Goal: Find contact information: Find contact information

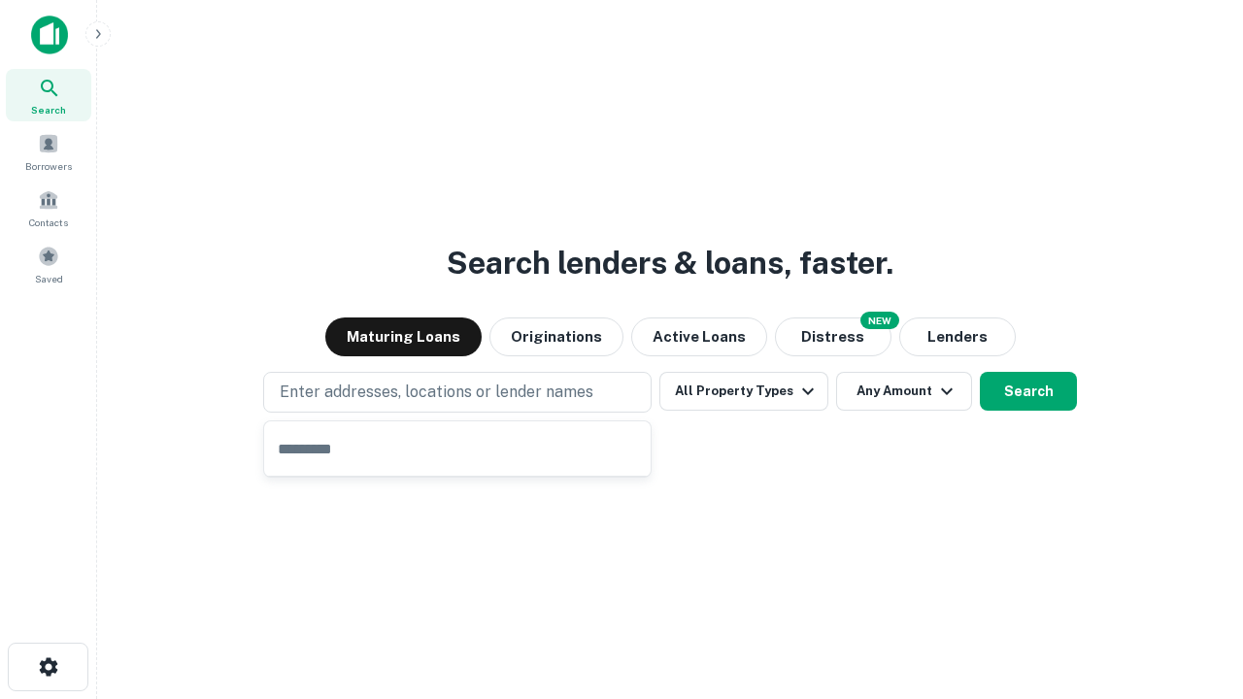
type input "**********"
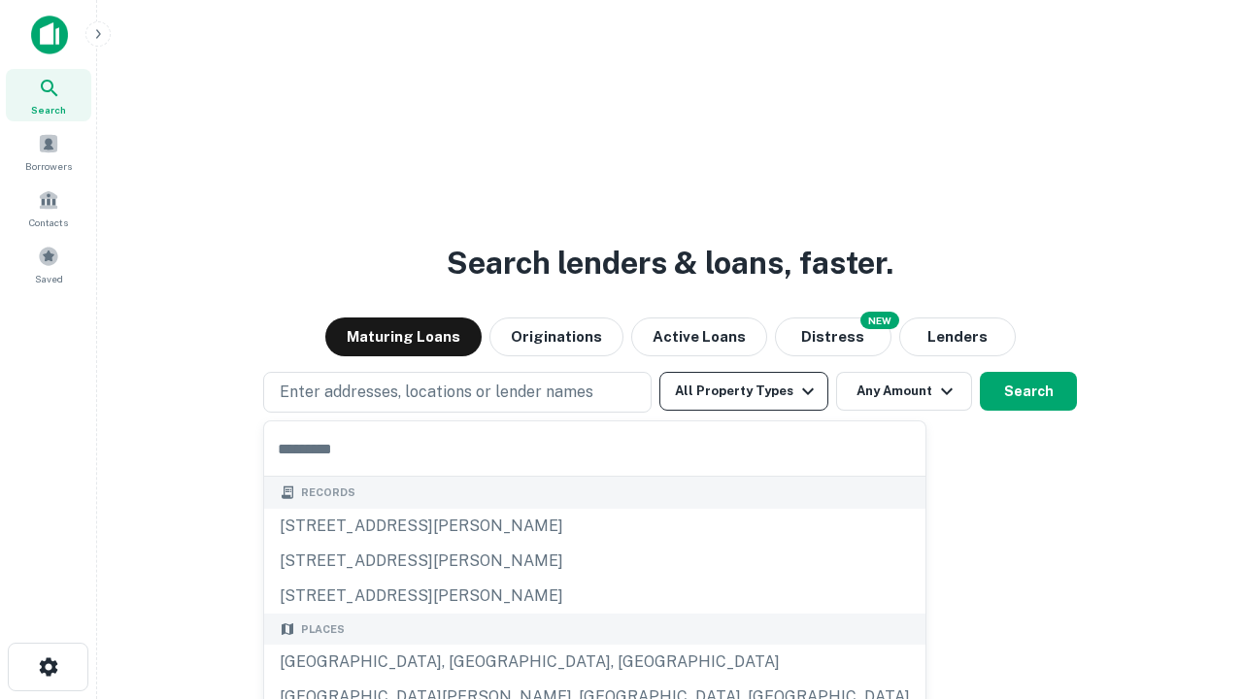
click at [744, 391] on button "All Property Types" at bounding box center [744, 391] width 169 height 39
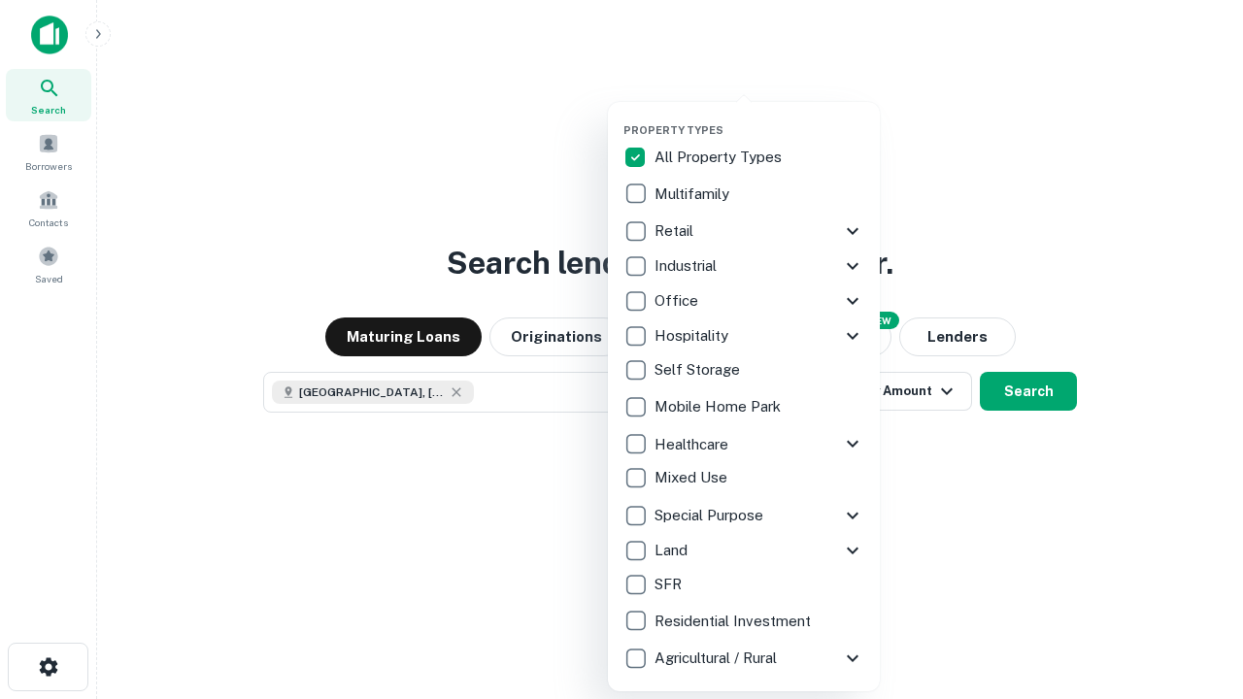
click at [760, 118] on button "button" at bounding box center [760, 118] width 272 height 1
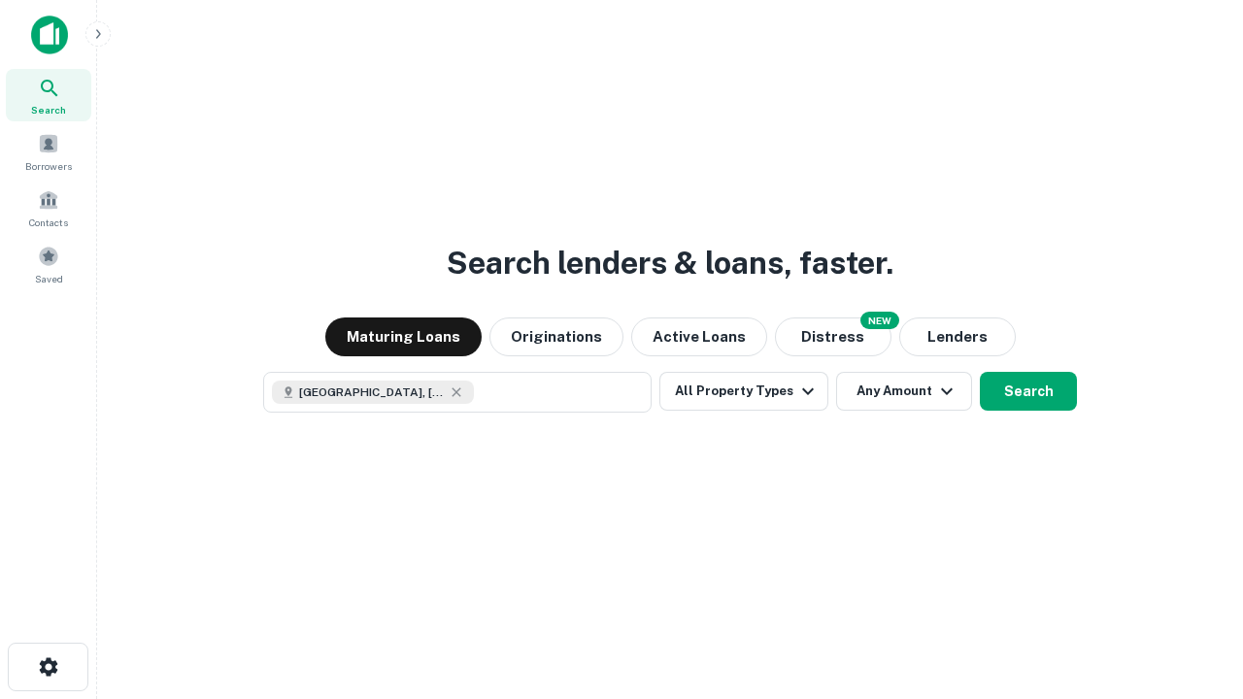
scroll to position [31, 0]
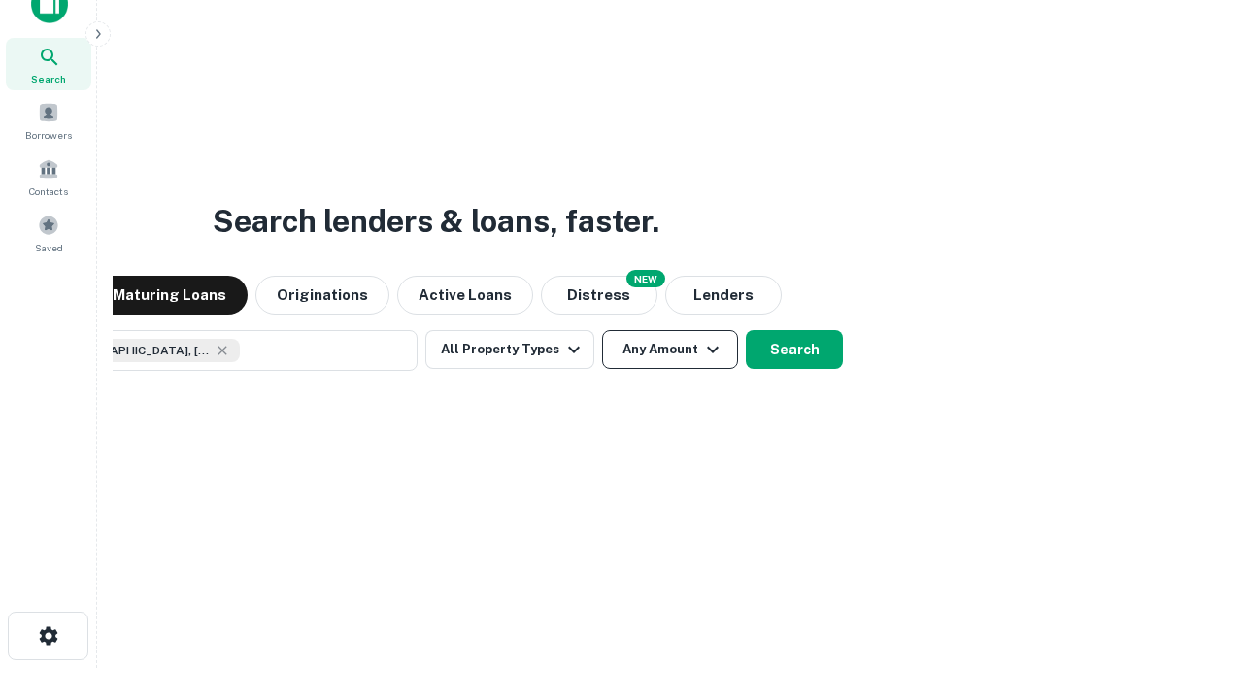
click at [602, 330] on button "Any Amount" at bounding box center [670, 349] width 136 height 39
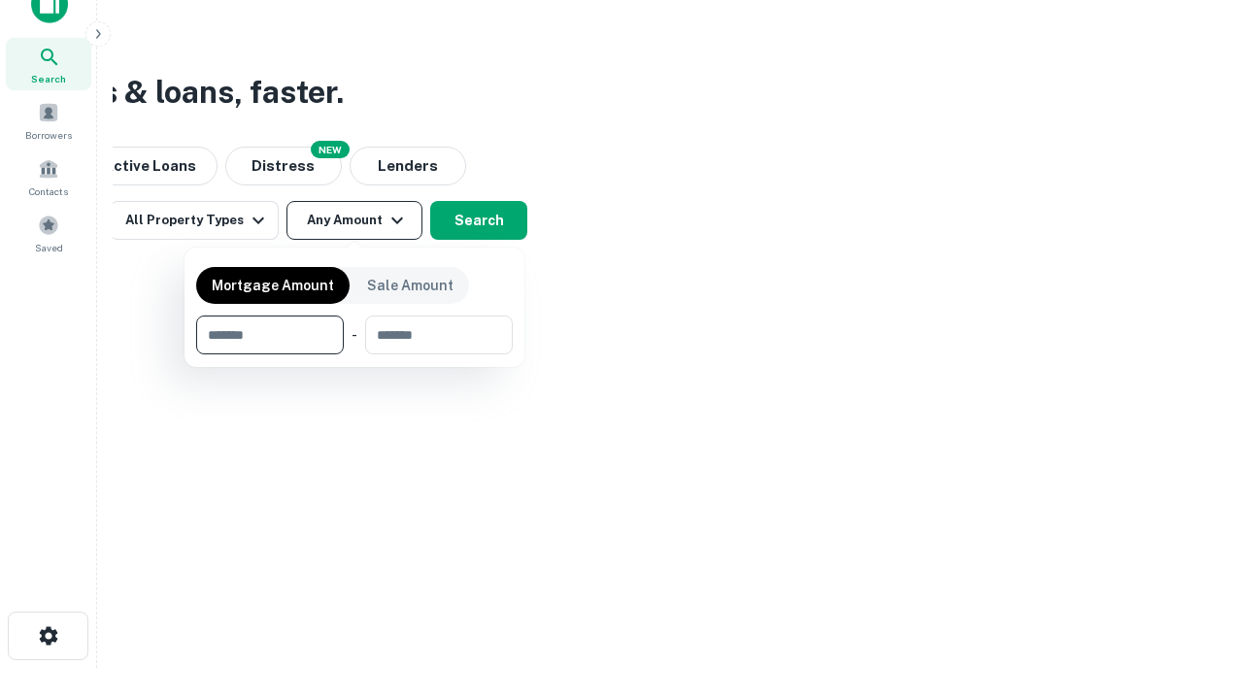
type input "*******"
click at [355, 355] on button "button" at bounding box center [354, 355] width 317 height 1
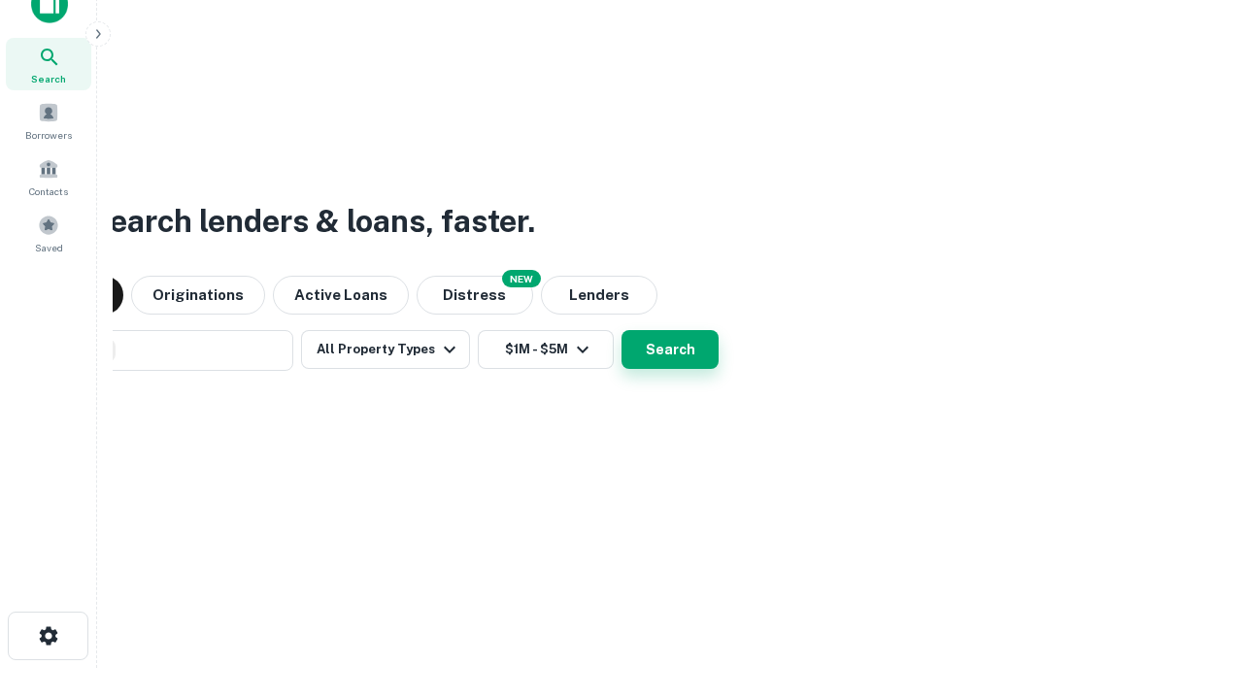
click at [622, 330] on button "Search" at bounding box center [670, 349] width 97 height 39
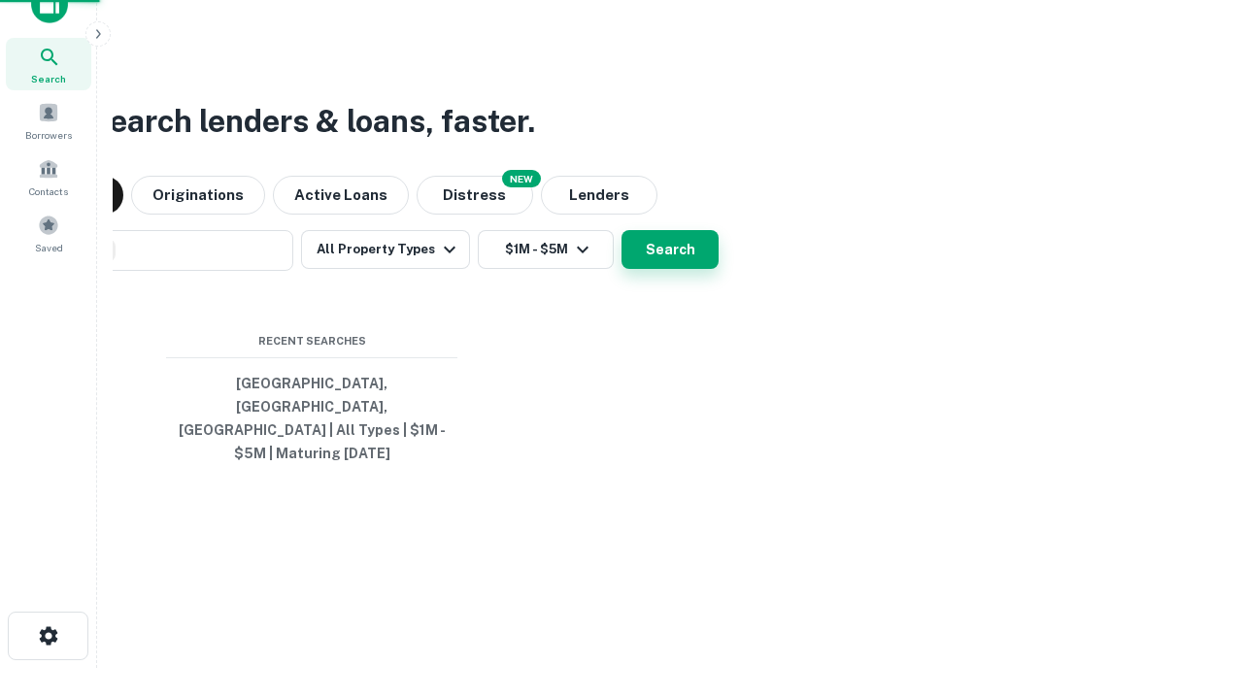
scroll to position [63, 550]
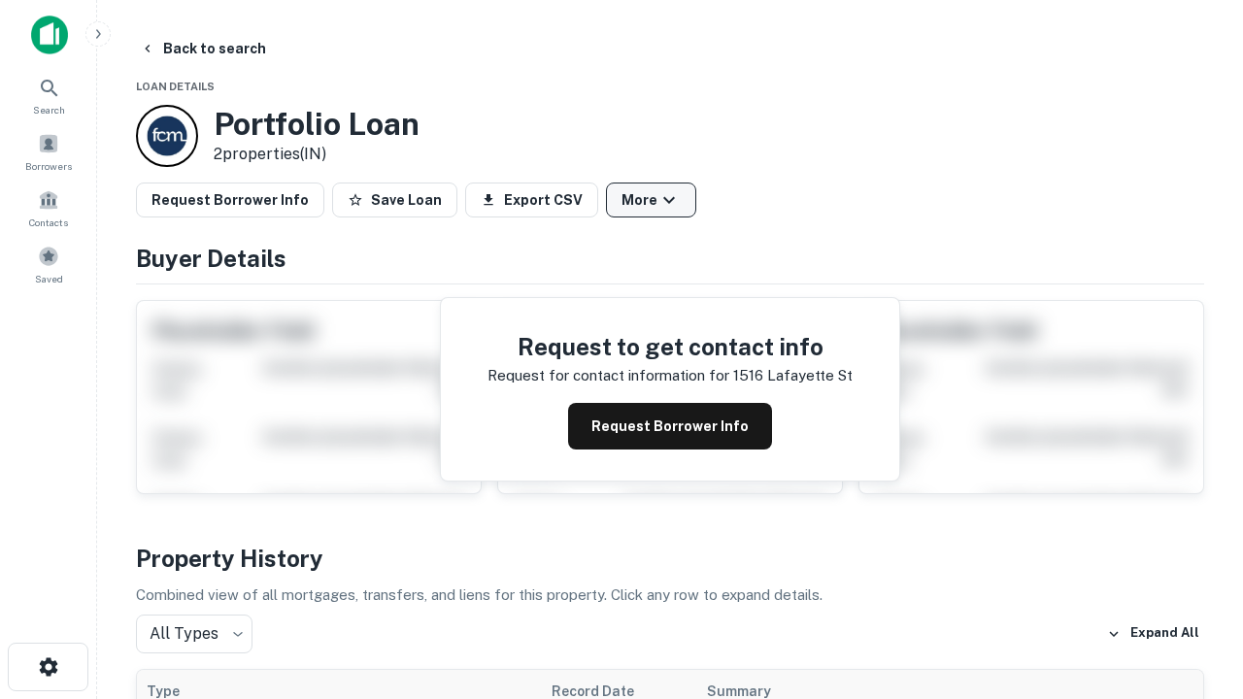
click at [651, 200] on button "More" at bounding box center [651, 200] width 90 height 35
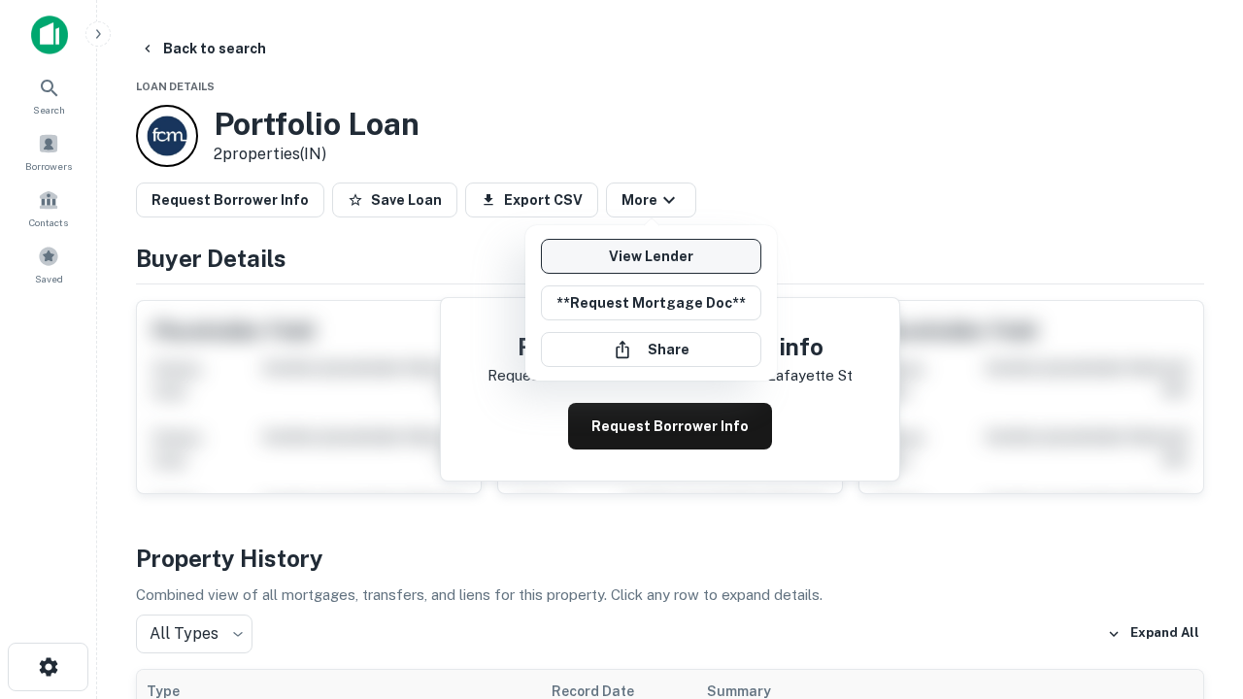
click at [651, 256] on link "View Lender" at bounding box center [651, 256] width 221 height 35
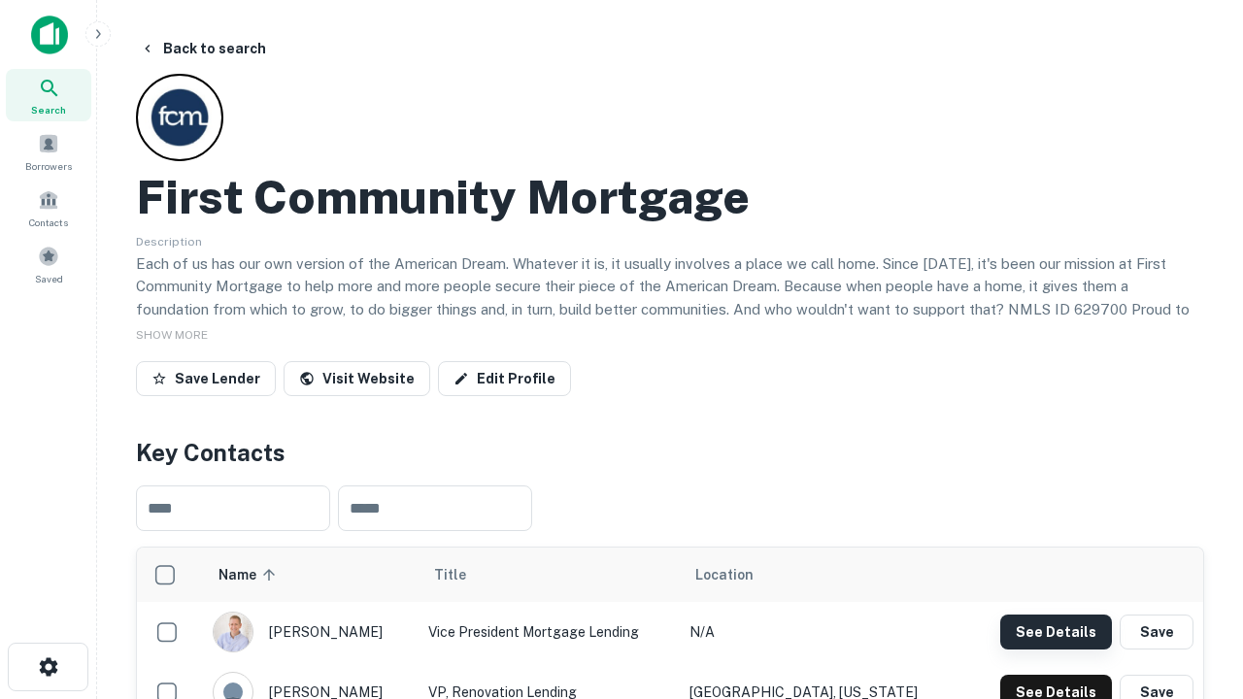
click at [1056, 631] on button "See Details" at bounding box center [1057, 632] width 112 height 35
click at [48, 667] on icon "button" at bounding box center [48, 667] width 23 height 23
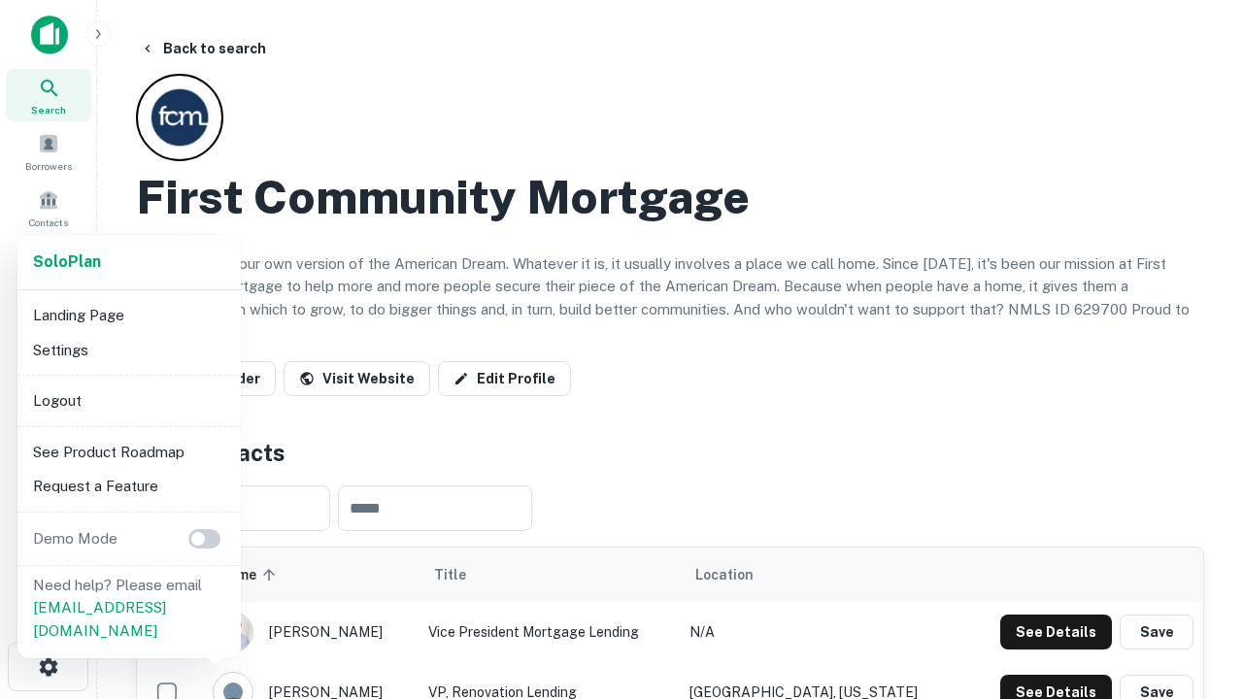
click at [128, 400] on li "Logout" at bounding box center [129, 401] width 208 height 35
